Goal: Task Accomplishment & Management: Use online tool/utility

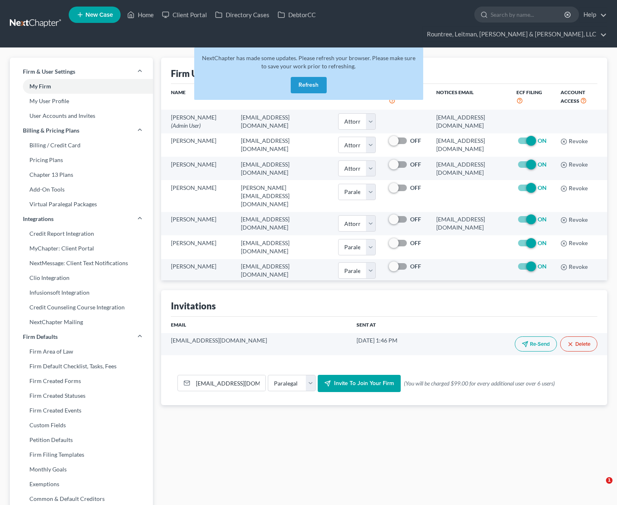
select select "0"
select select "1"
select select "0"
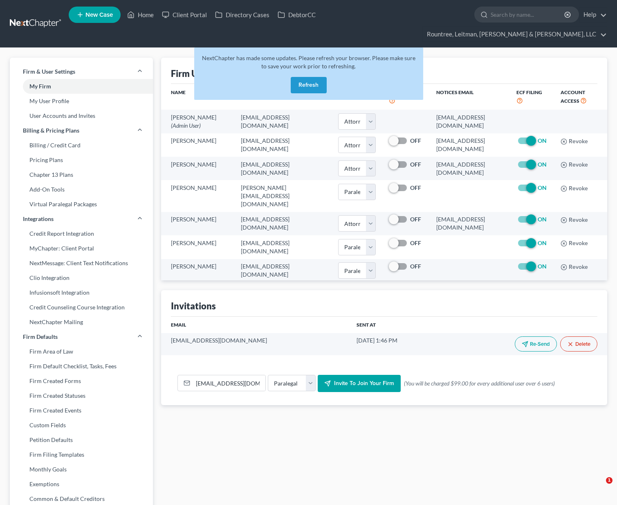
select select "1"
select select "paralegal"
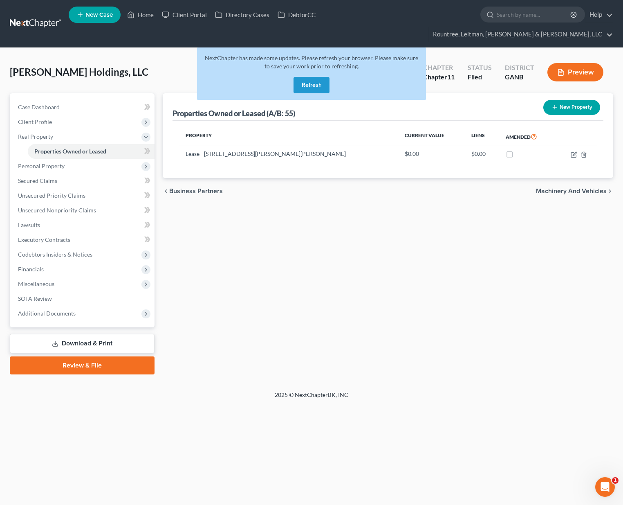
click at [323, 77] on button "Refresh" at bounding box center [312, 85] width 36 height 16
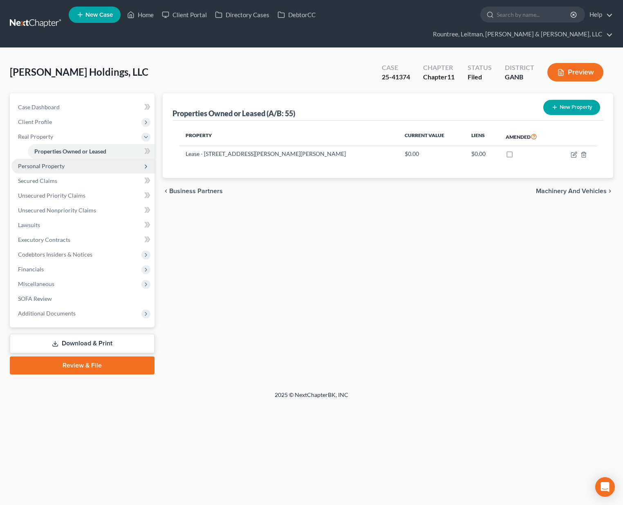
click at [18, 159] on span "Personal Property" at bounding box center [82, 166] width 143 height 15
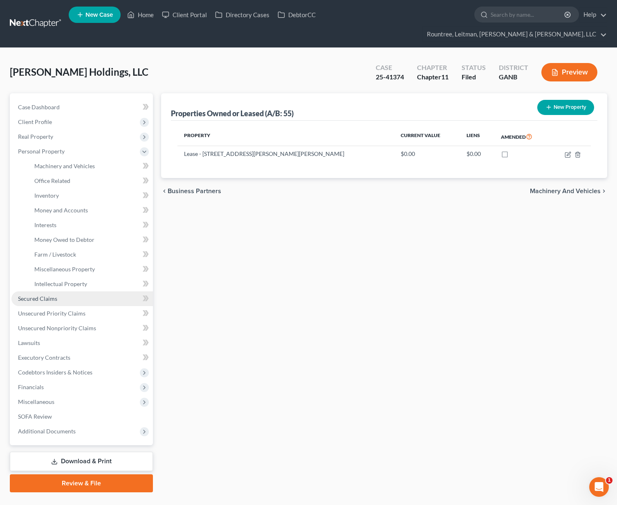
click at [41, 295] on span "Secured Claims" at bounding box center [37, 298] width 39 height 7
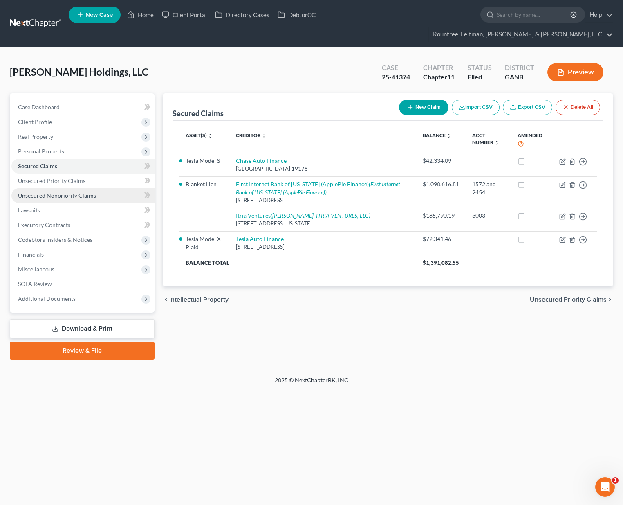
click at [60, 192] on span "Unsecured Nonpriority Claims" at bounding box center [57, 195] width 78 height 7
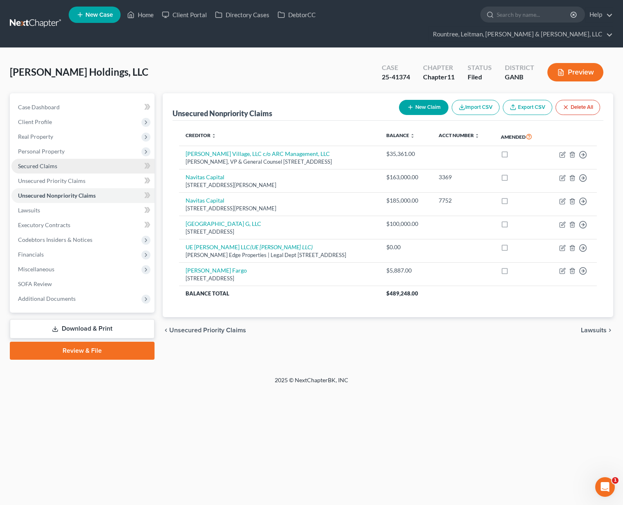
click at [30, 162] on span "Secured Claims" at bounding box center [37, 165] width 39 height 7
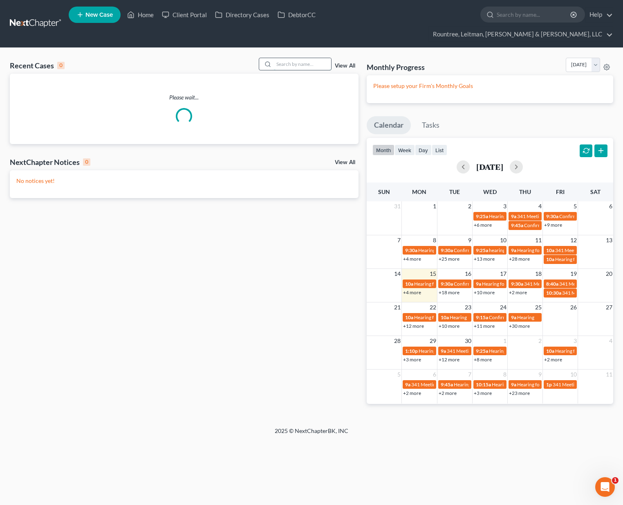
click at [297, 58] on input "search" at bounding box center [302, 64] width 57 height 12
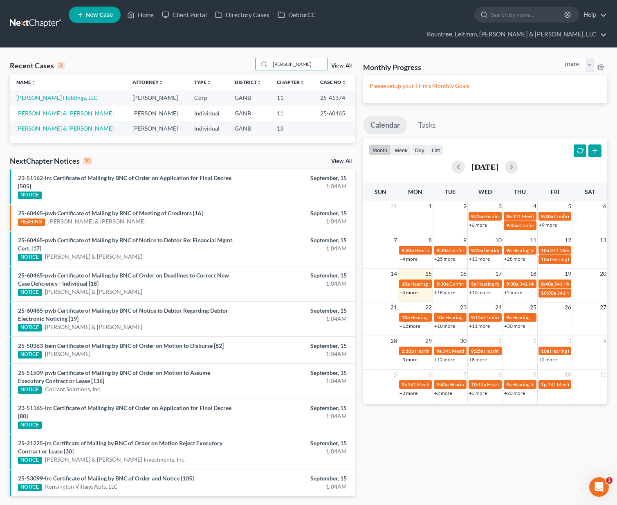
type input "caldwell"
click at [53, 110] on link "Caldwell, Shaun & Kaila" at bounding box center [64, 113] width 97 height 7
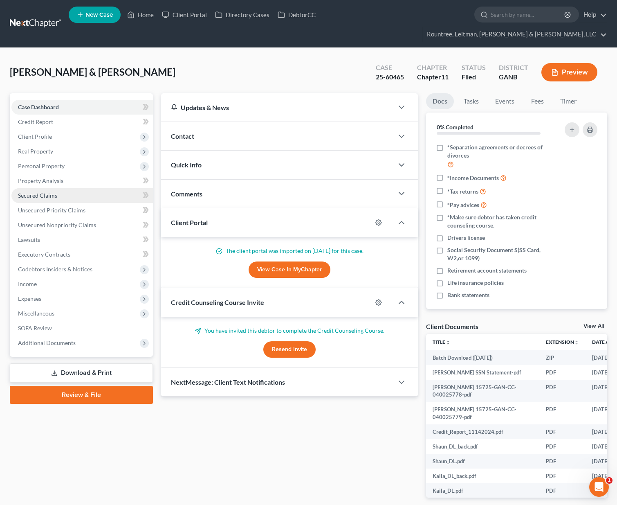
click at [45, 192] on span "Secured Claims" at bounding box center [37, 195] width 39 height 7
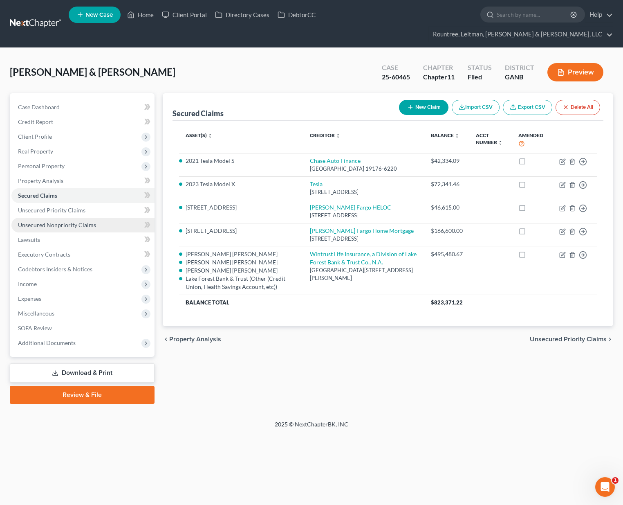
click at [55, 221] on span "Unsecured Nonpriority Claims" at bounding box center [57, 224] width 78 height 7
